Goal: Information Seeking & Learning: Learn about a topic

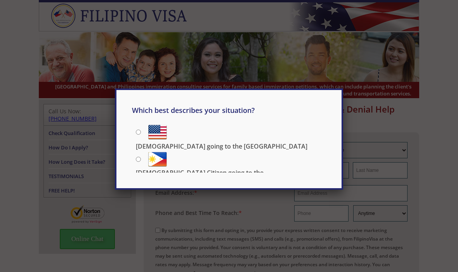
click at [139, 135] on input "Filipino going to the US" at bounding box center [138, 132] width 5 height 5
radio input "true"
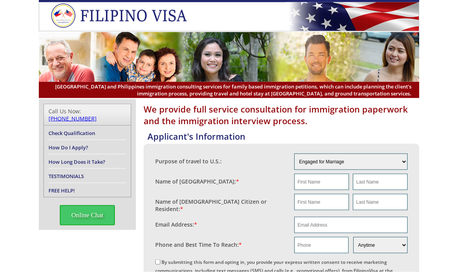
scroll to position [0, 0]
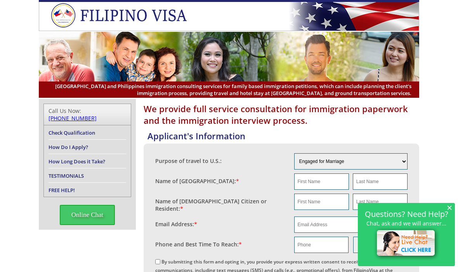
click at [60, 129] on link "Check Qualification" at bounding box center [71, 132] width 47 height 7
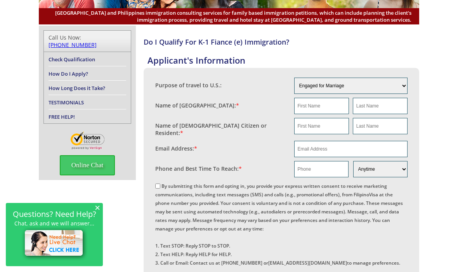
scroll to position [73, 0]
click at [61, 85] on link "How Long Does it Take?" at bounding box center [76, 88] width 57 height 7
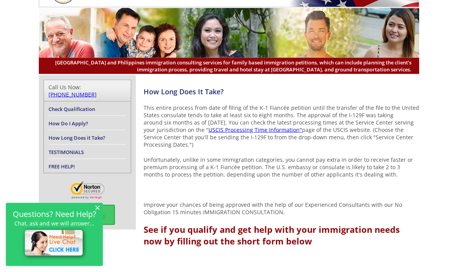
scroll to position [33, 0]
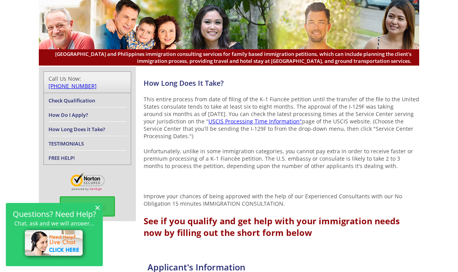
click at [55, 140] on link "TESTIMONIALS" at bounding box center [65, 143] width 35 height 7
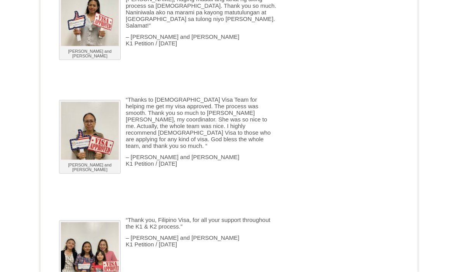
scroll to position [1474, 0]
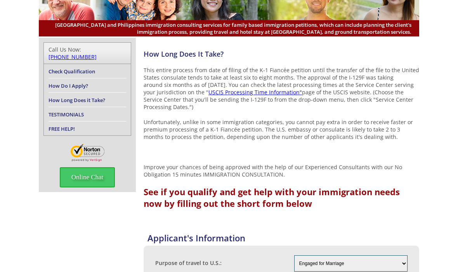
click at [56, 68] on link "Check Qualification" at bounding box center [71, 71] width 47 height 7
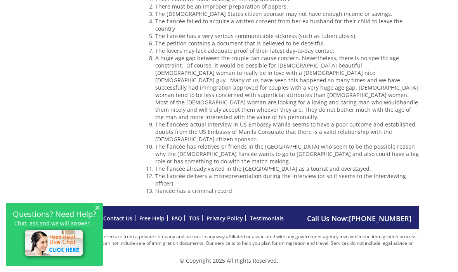
scroll to position [708, 0]
